Goal: Information Seeking & Learning: Learn about a topic

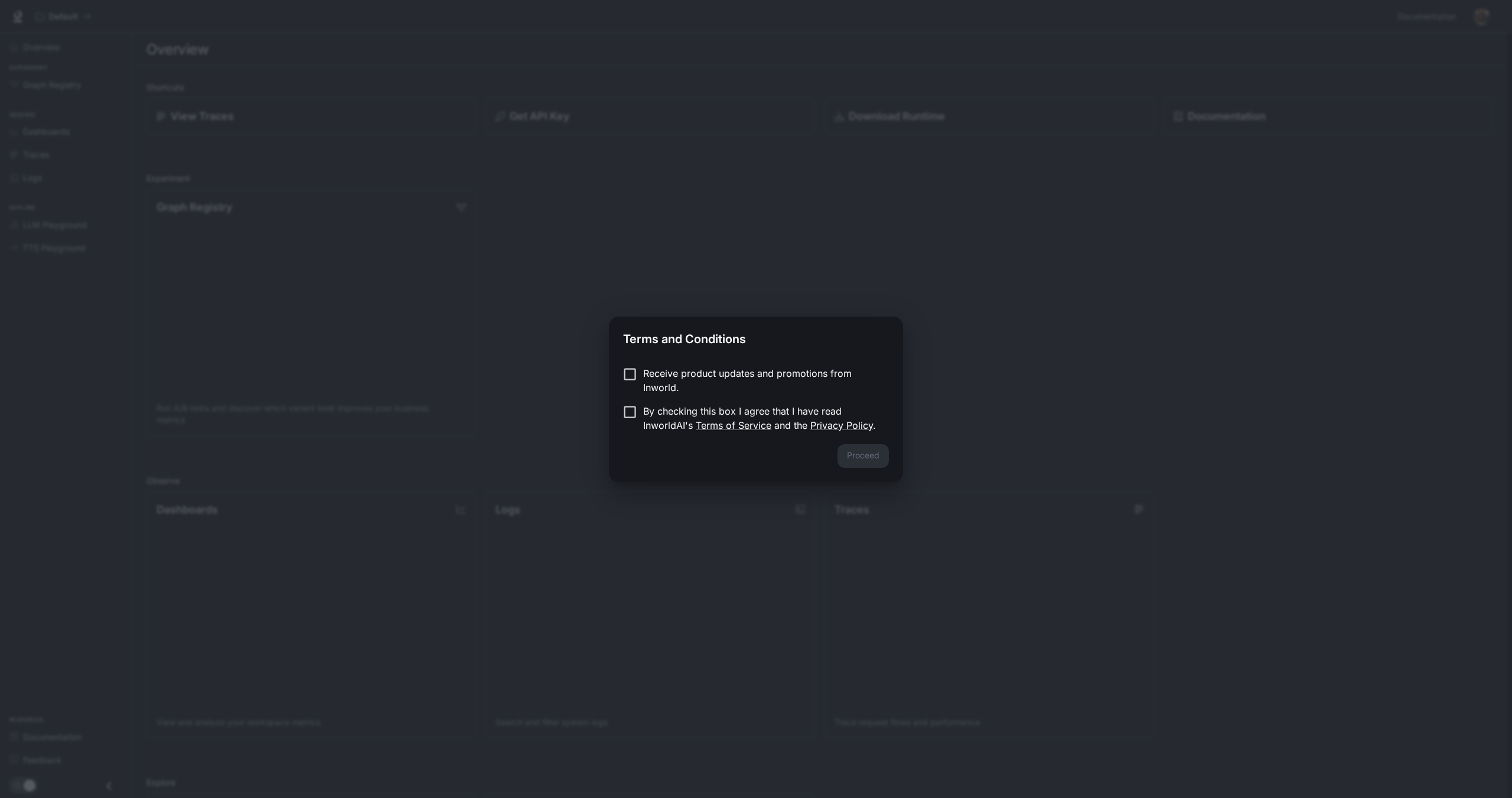
click at [769, 409] on p "By checking this box I agree that I have read InworldAI's Terms of Service and …" at bounding box center [761, 418] width 236 height 28
click at [856, 452] on button "Proceed" at bounding box center [863, 456] width 51 height 24
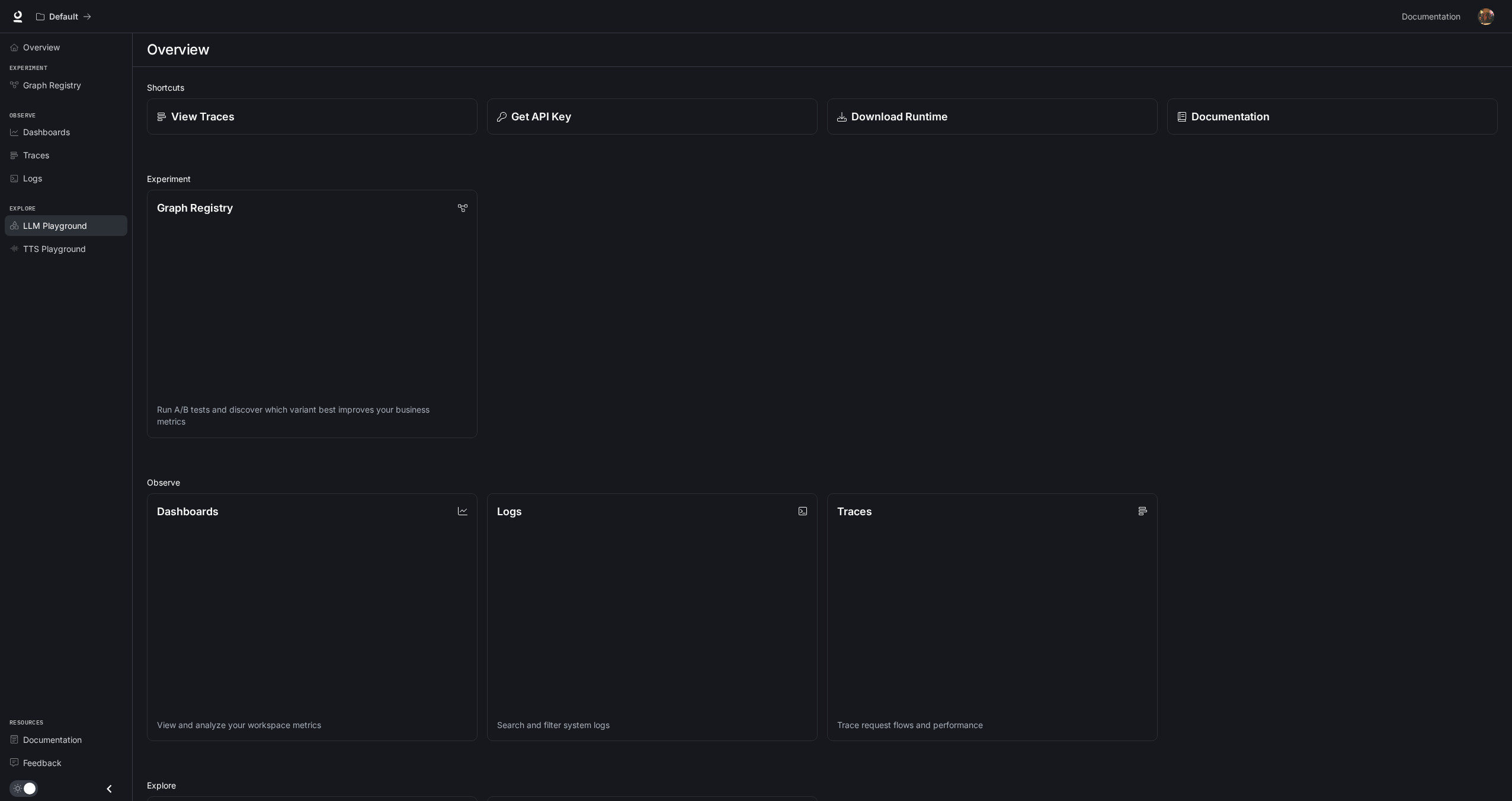
click at [76, 225] on span "LLM Playground" at bounding box center [55, 226] width 64 height 13
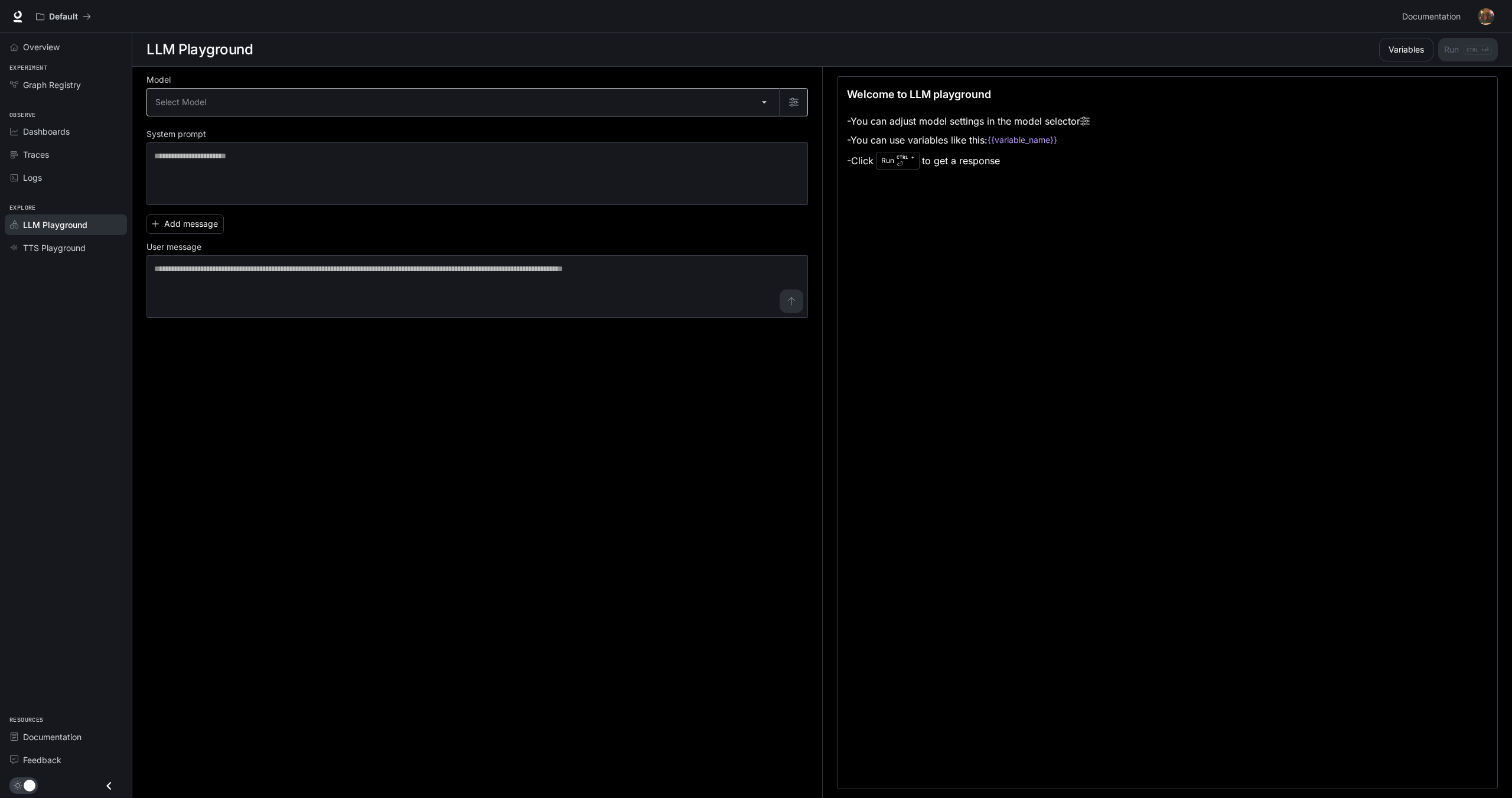
click at [210, 100] on body "Skip to main content Default Documentation Documentation Portal Overview Experi…" at bounding box center [756, 399] width 1512 height 799
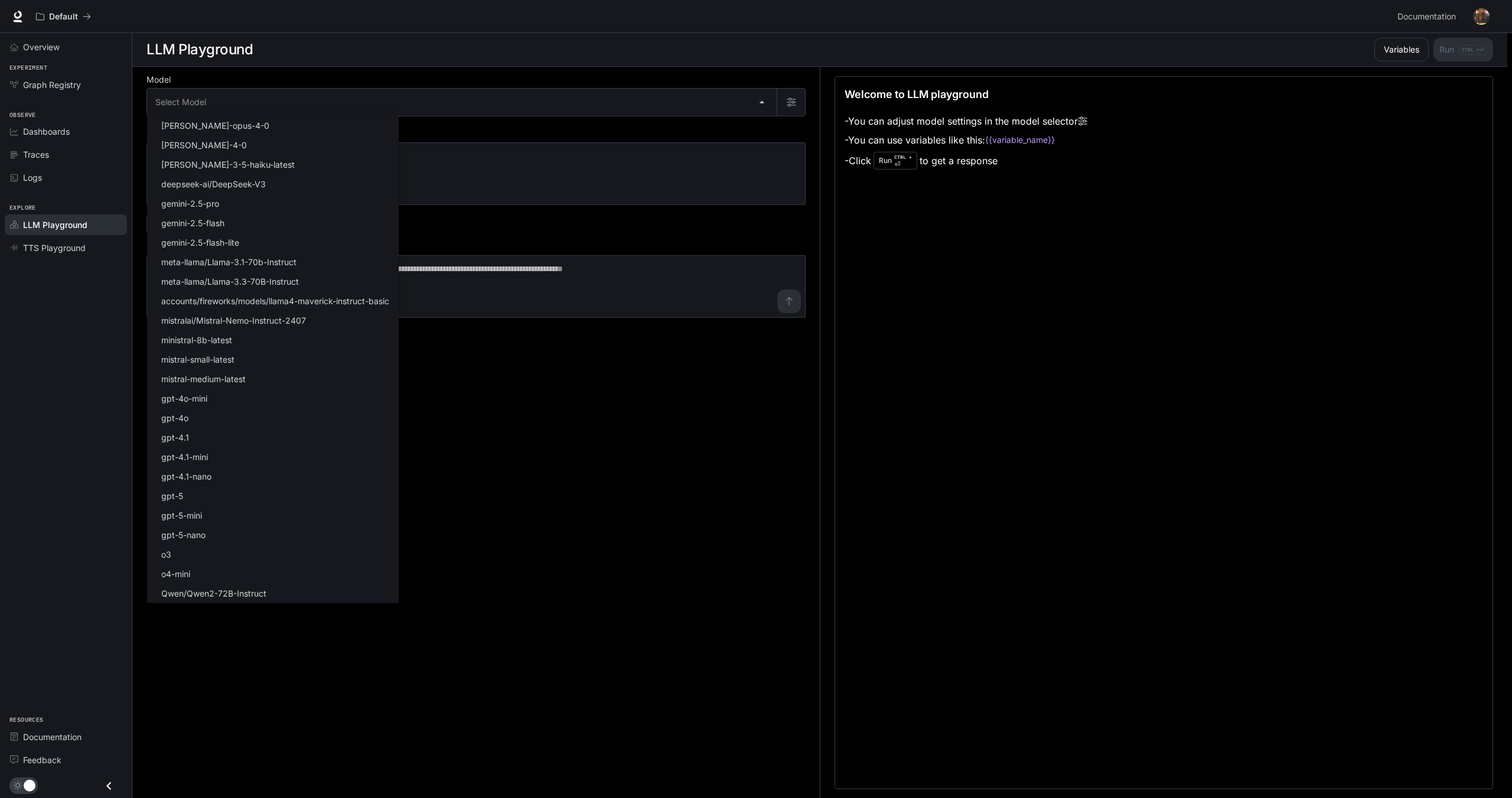
click at [540, 385] on div at bounding box center [756, 399] width 1512 height 798
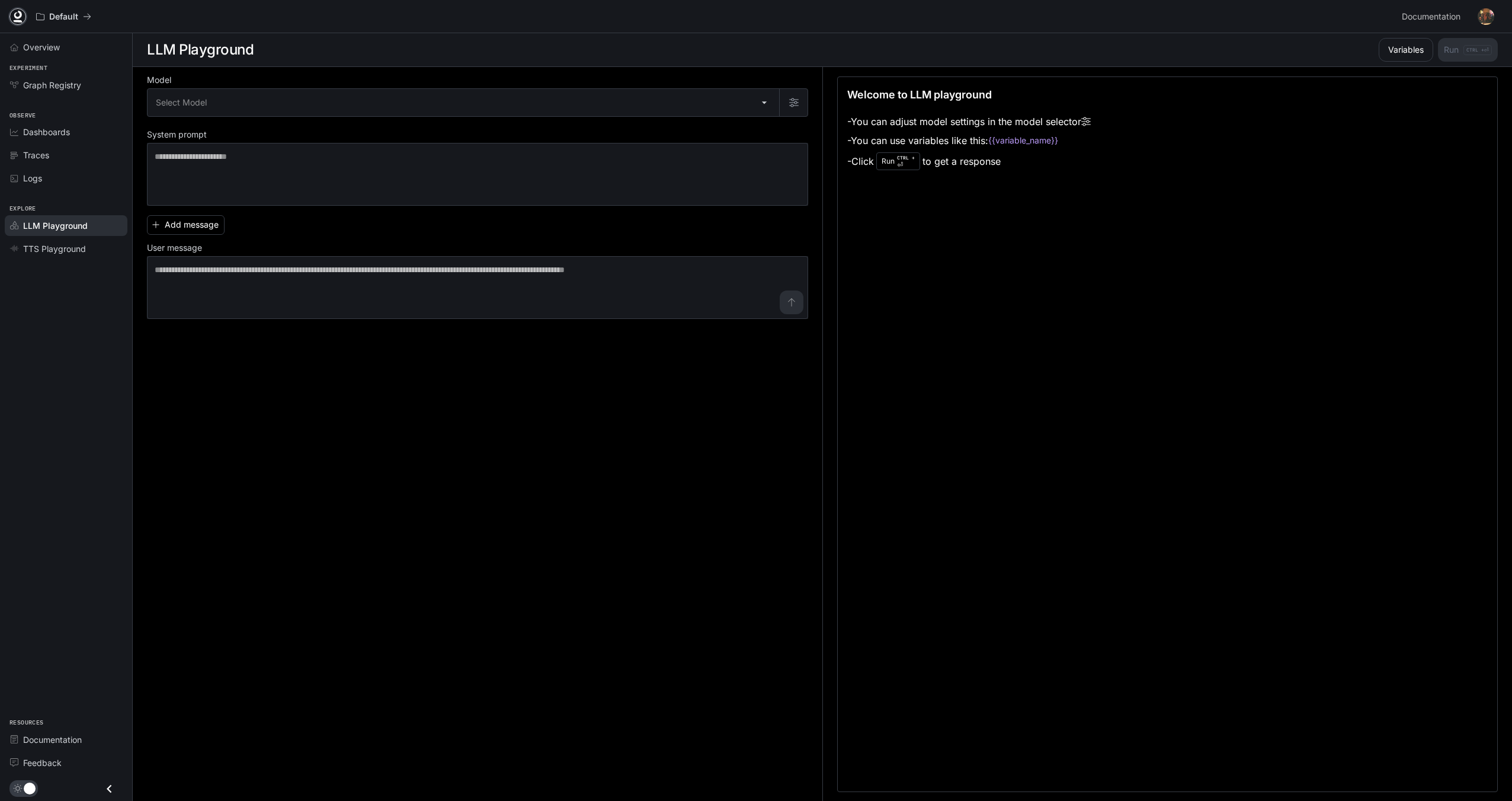
click at [23, 19] on icon at bounding box center [18, 17] width 12 height 12
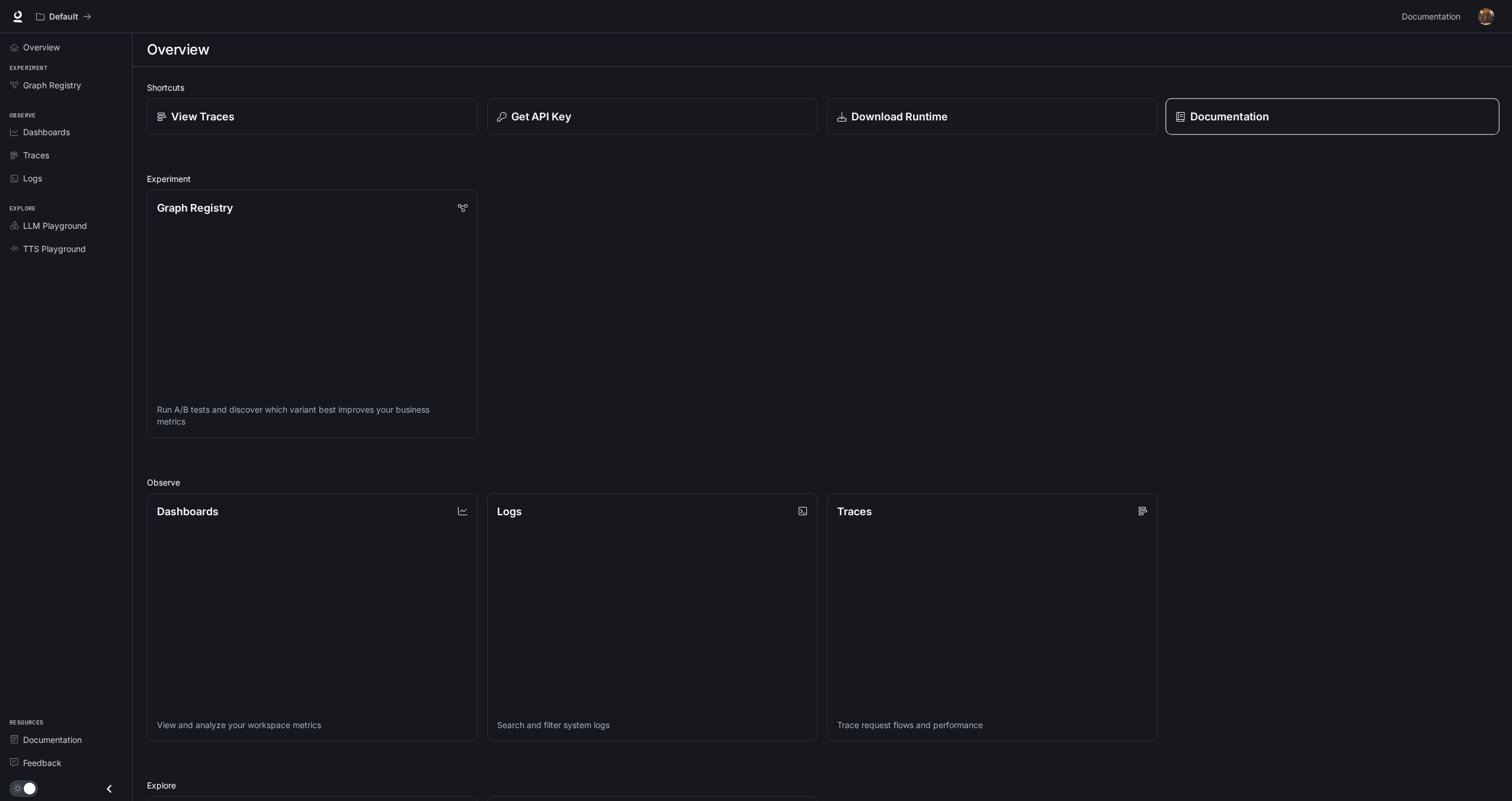
click at [1269, 118] on p "Documentation" at bounding box center [1230, 117] width 79 height 16
click at [62, 223] on span "LLM Playground" at bounding box center [55, 226] width 64 height 13
